Goal: Obtain resource: Obtain resource

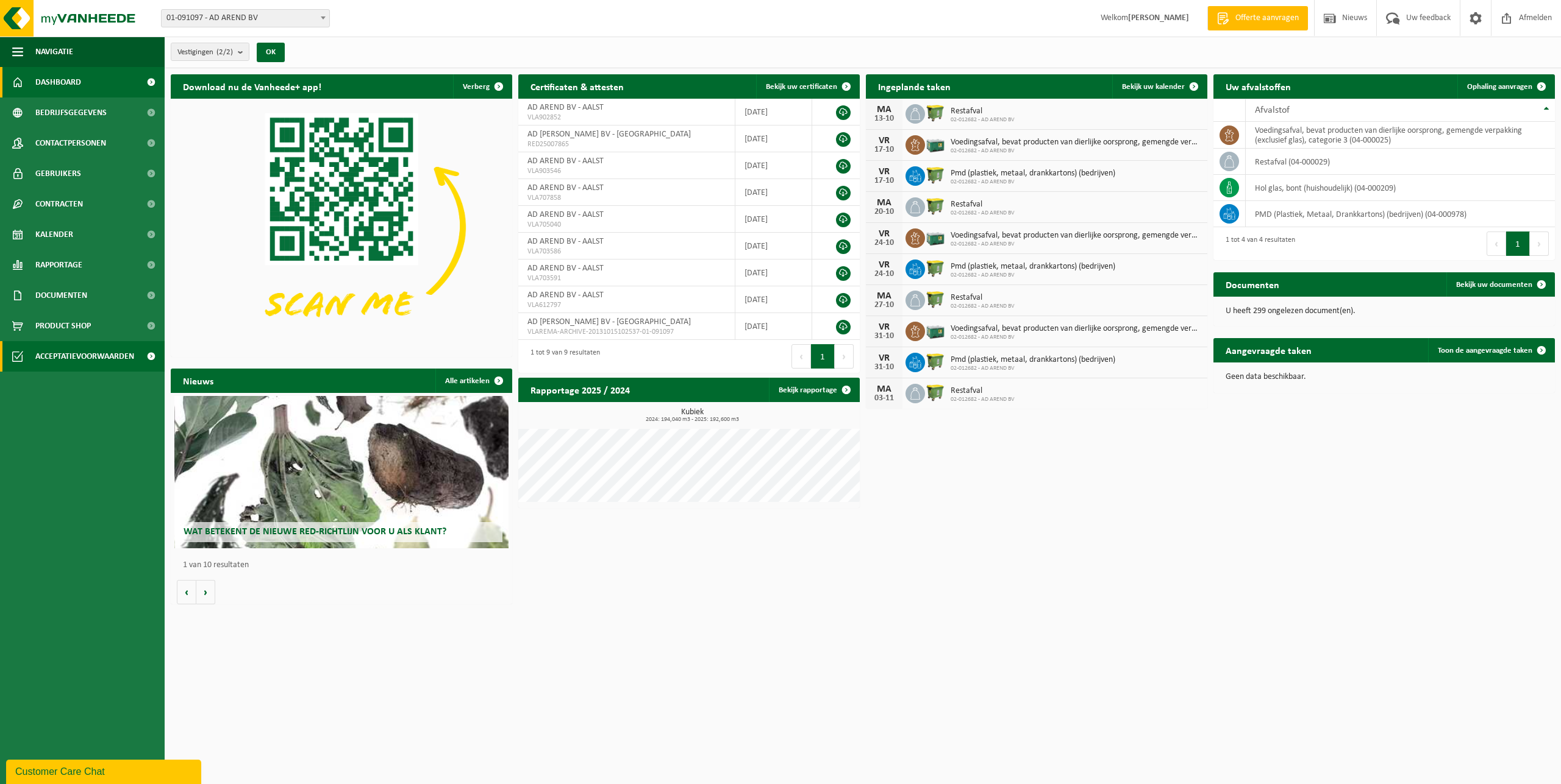
click at [89, 356] on span "Acceptatievoorwaarden" at bounding box center [85, 356] width 99 height 30
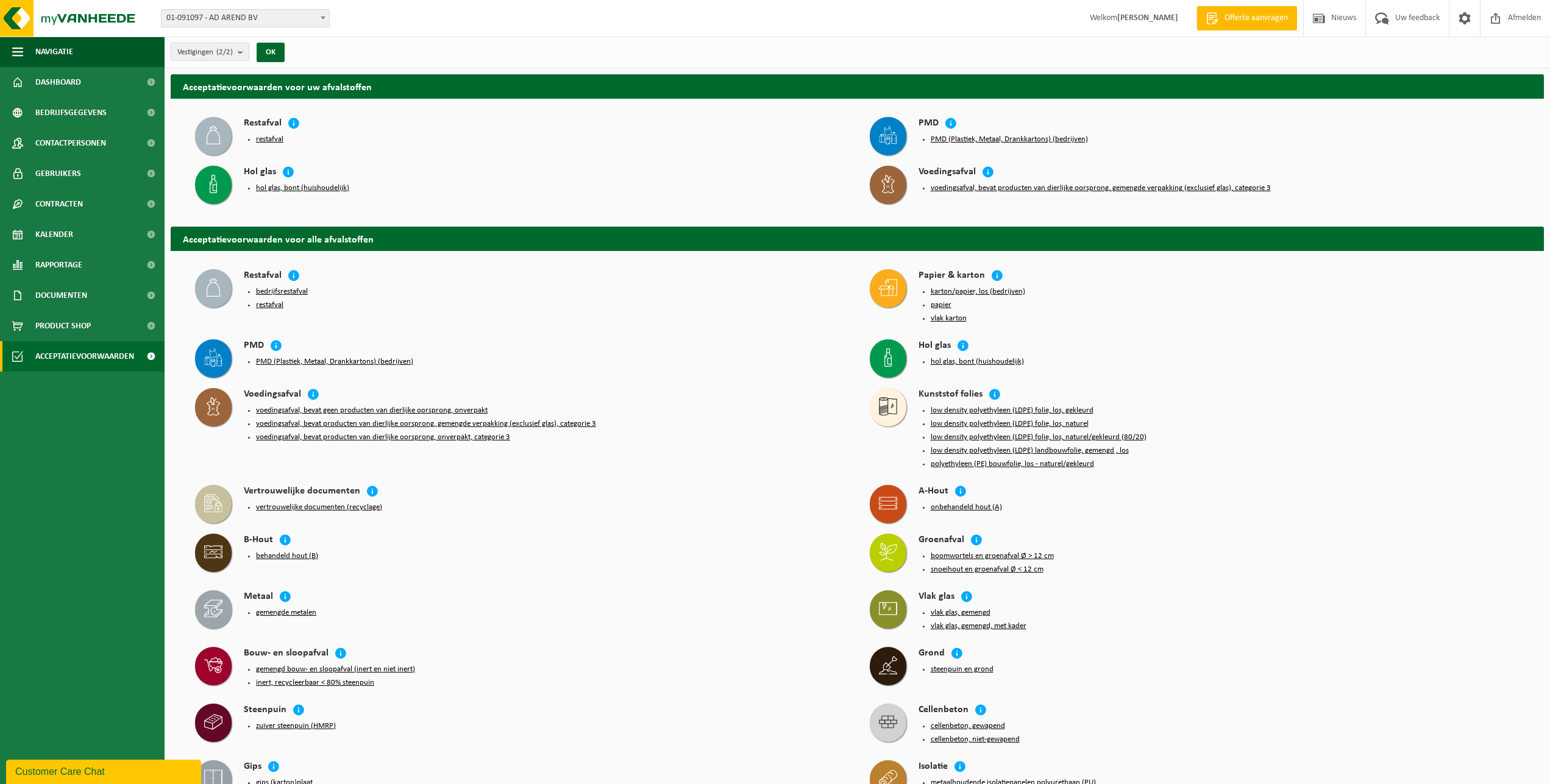
click at [271, 303] on button "restafval" at bounding box center [270, 305] width 27 height 10
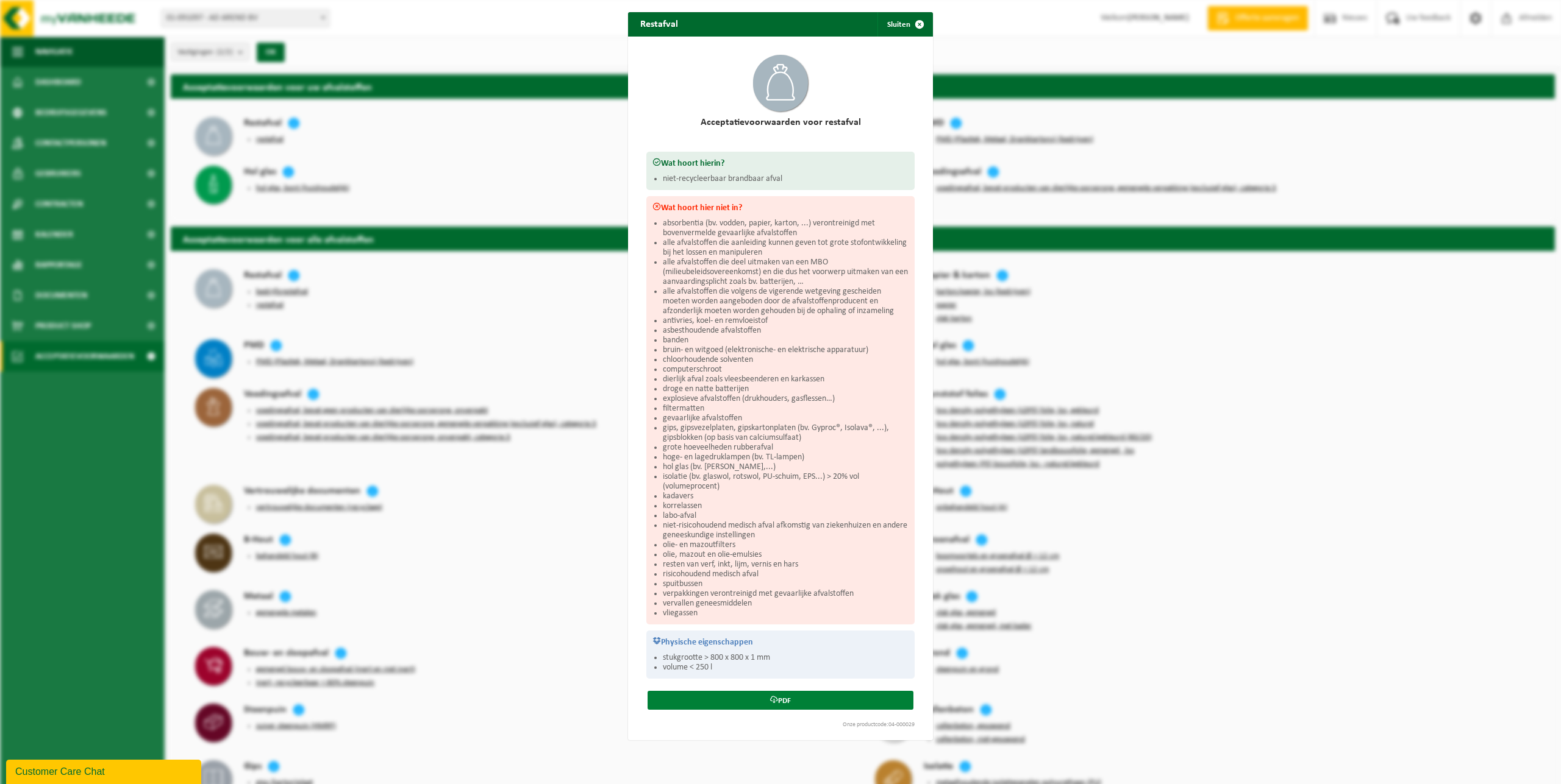
click at [782, 710] on link "PDF" at bounding box center [780, 700] width 266 height 19
click at [888, 24] on button "Sluiten" at bounding box center [905, 25] width 54 height 25
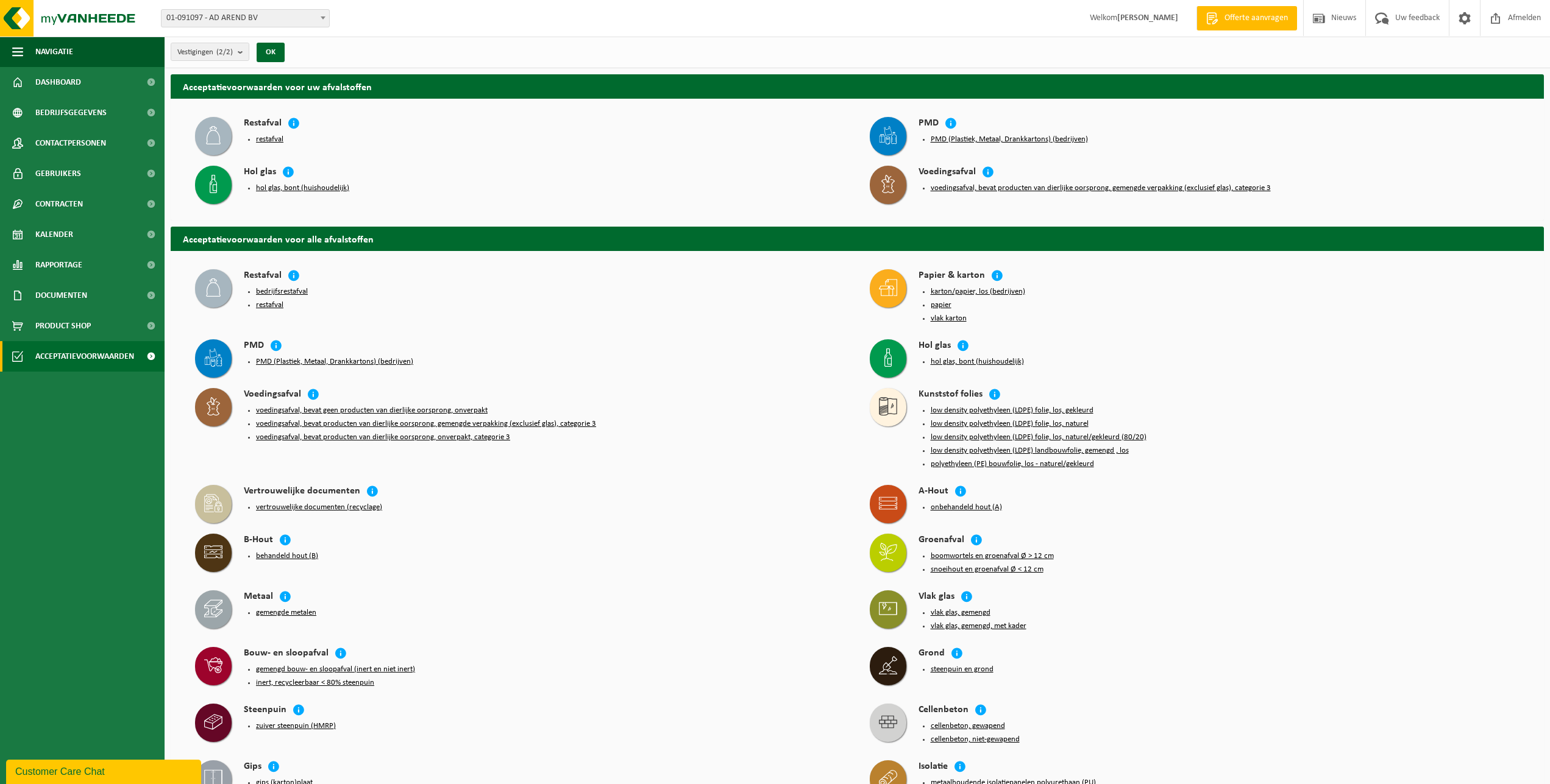
click at [272, 138] on button "restafval" at bounding box center [270, 139] width 27 height 10
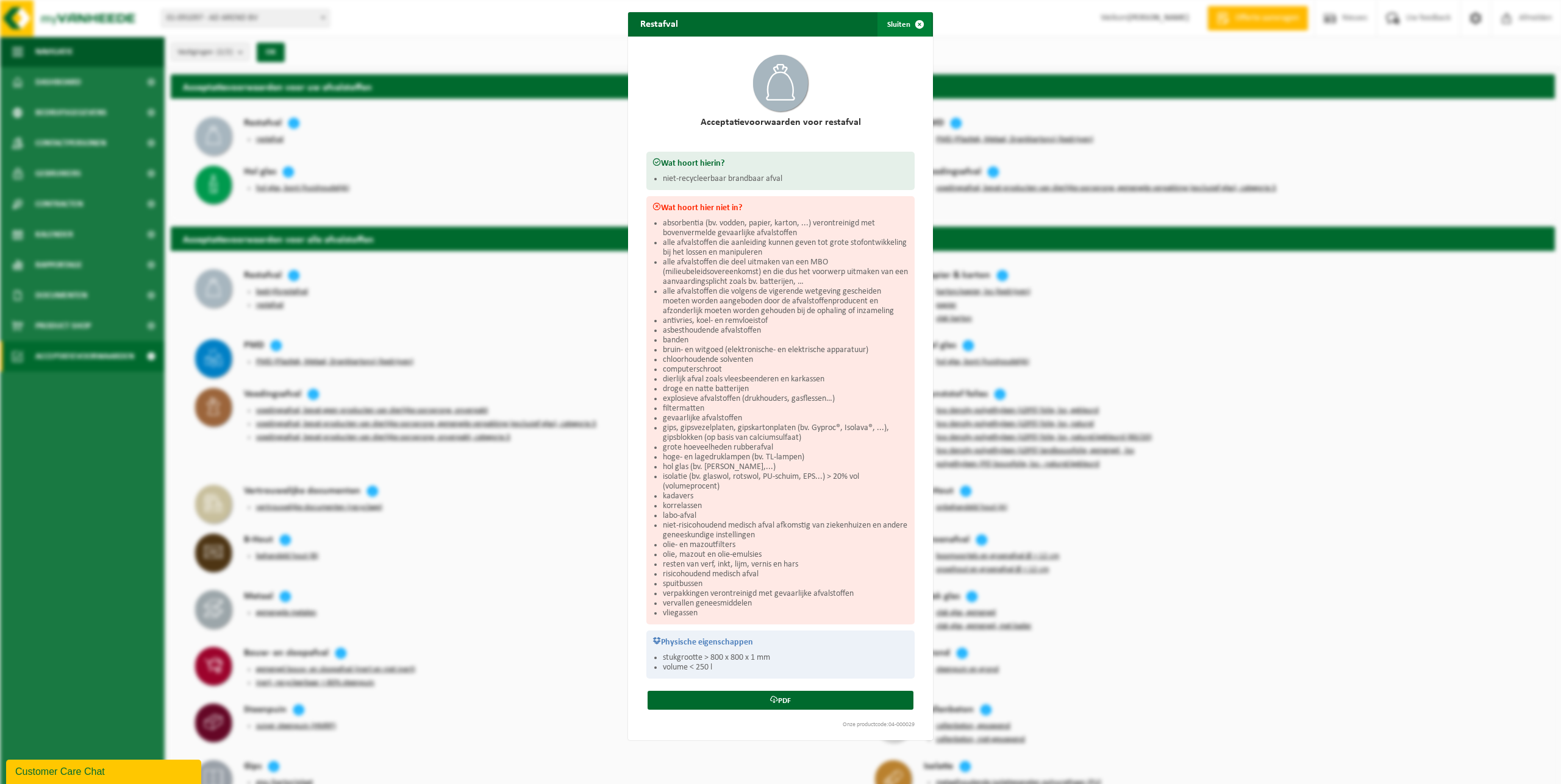
click at [899, 26] on button "Sluiten" at bounding box center [905, 25] width 54 height 25
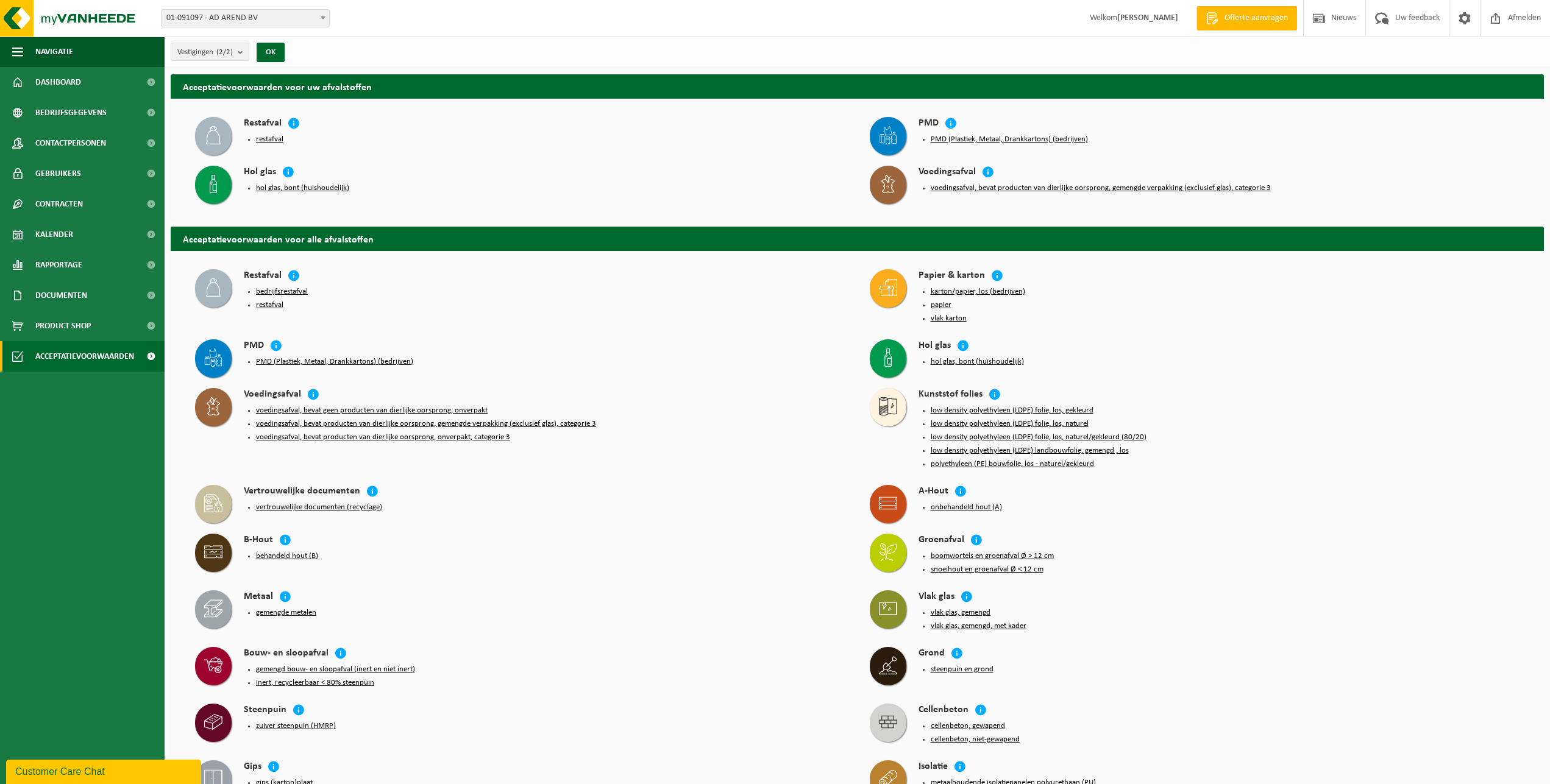
click at [272, 294] on button "bedrijfsrestafval" at bounding box center [282, 292] width 52 height 10
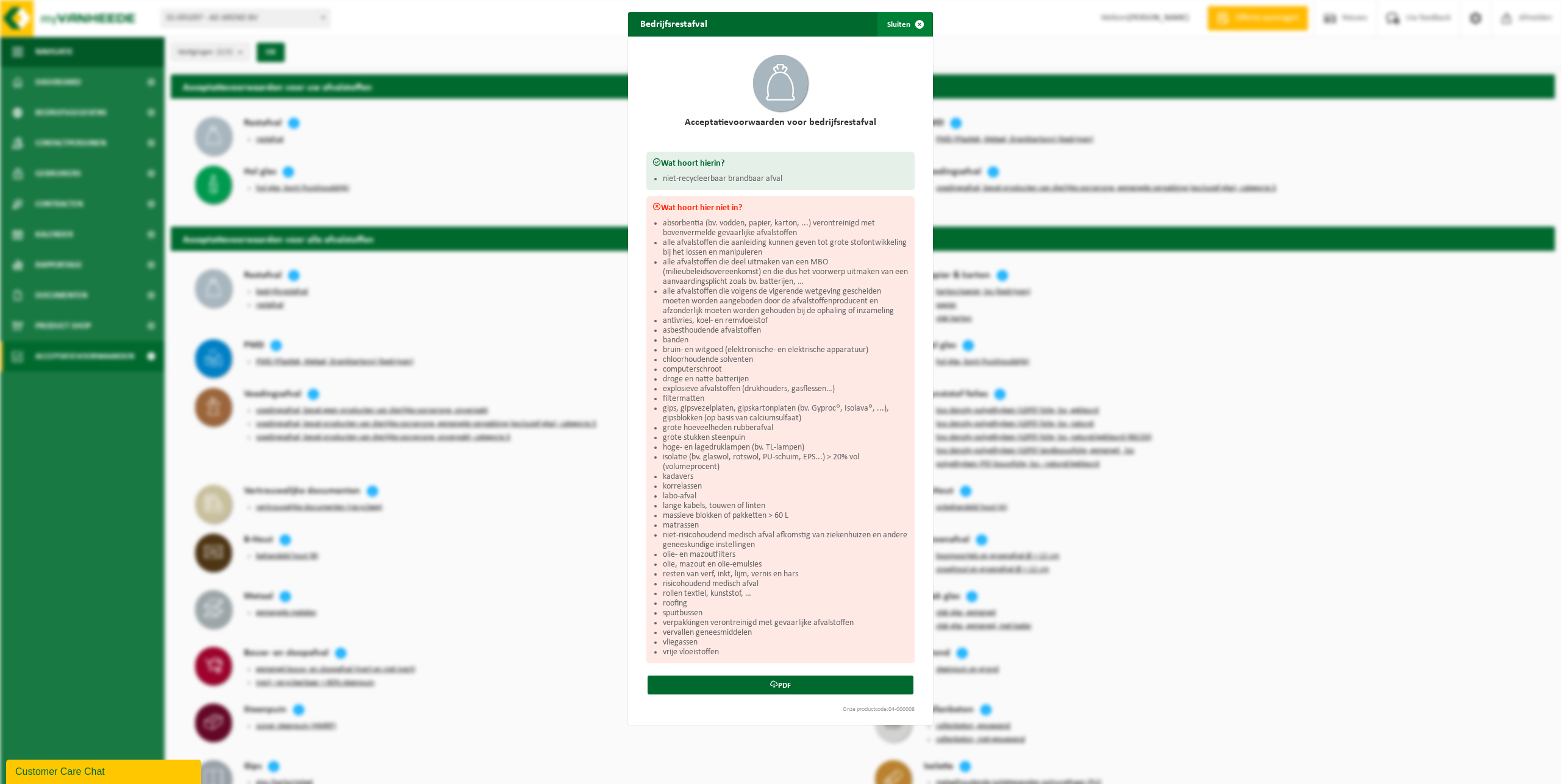
click at [892, 23] on button "Sluiten" at bounding box center [905, 25] width 54 height 25
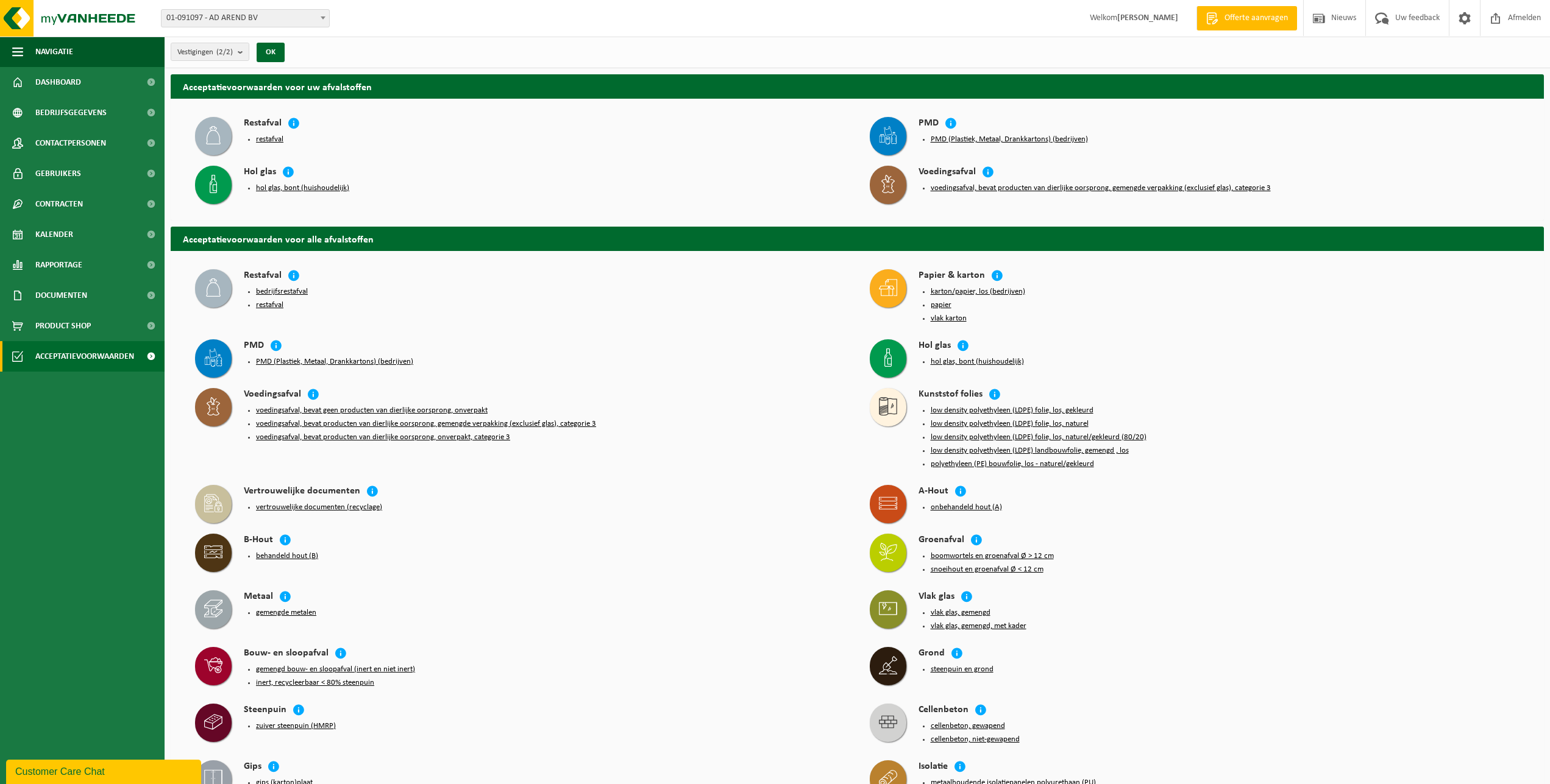
click at [277, 302] on button "restafval" at bounding box center [270, 305] width 27 height 10
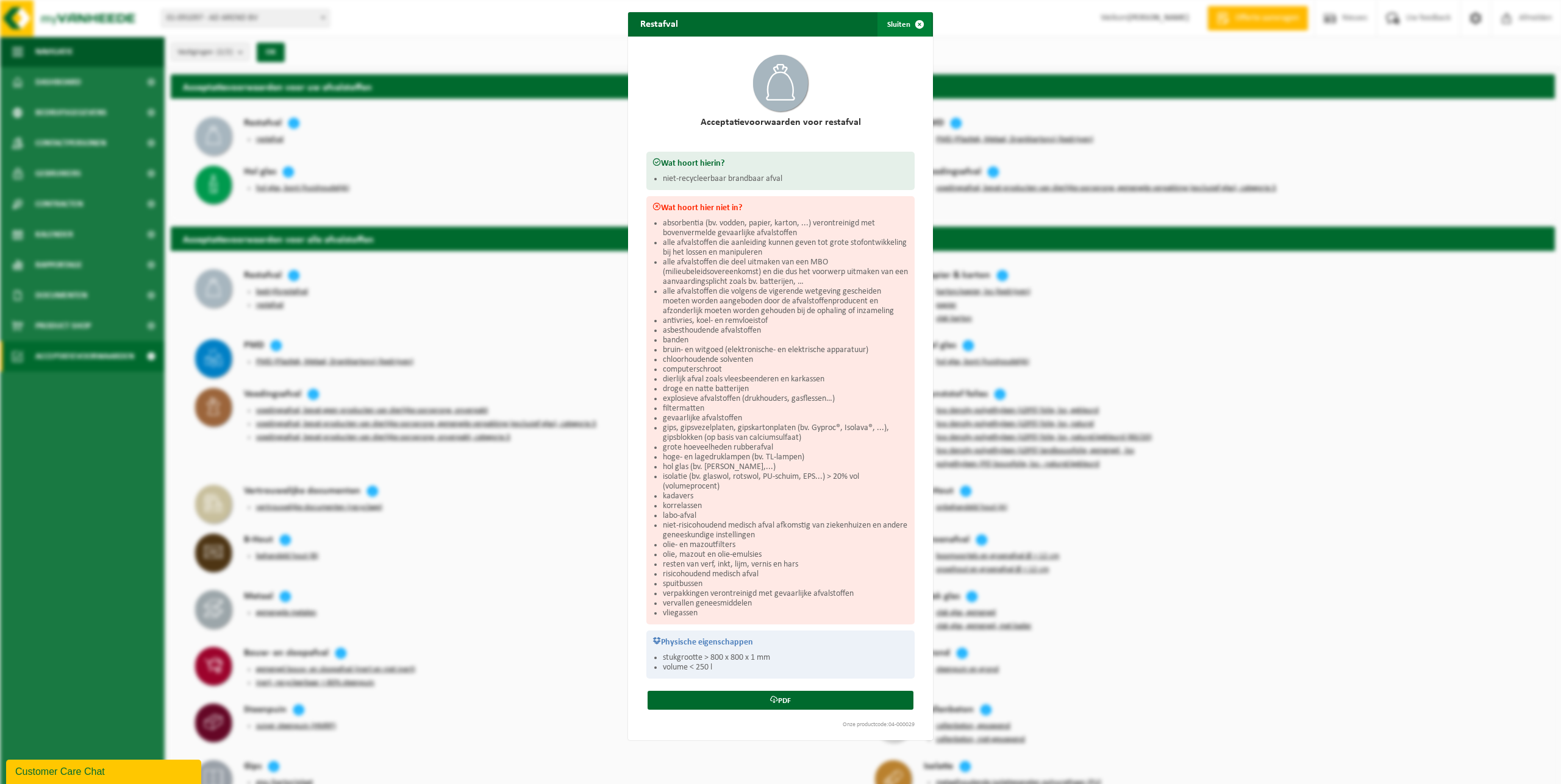
click at [907, 23] on span "button" at bounding box center [920, 25] width 25 height 25
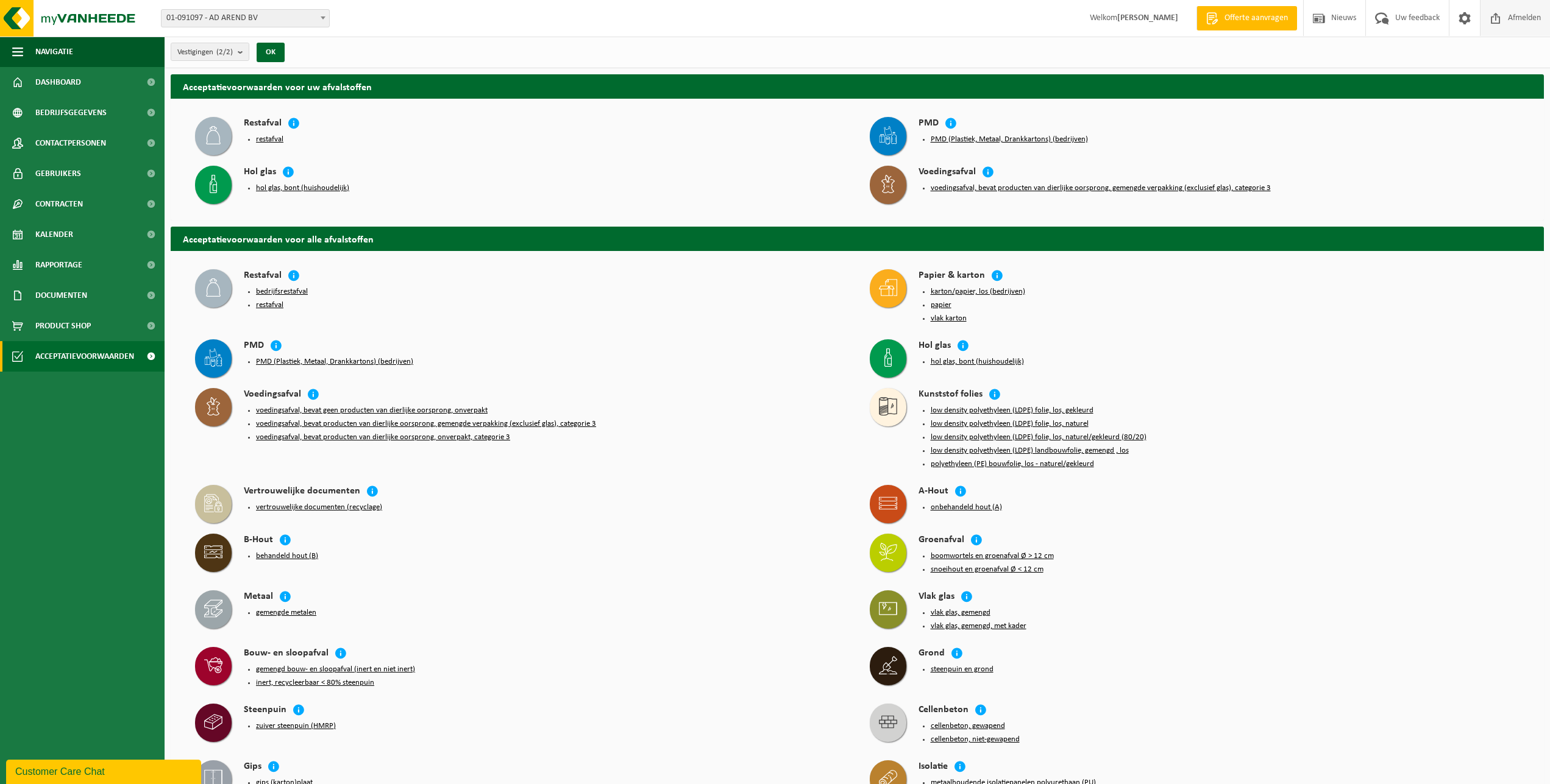
click at [1527, 20] on span "Afmelden" at bounding box center [1524, 18] width 39 height 36
